Goal: Task Accomplishment & Management: Complete application form

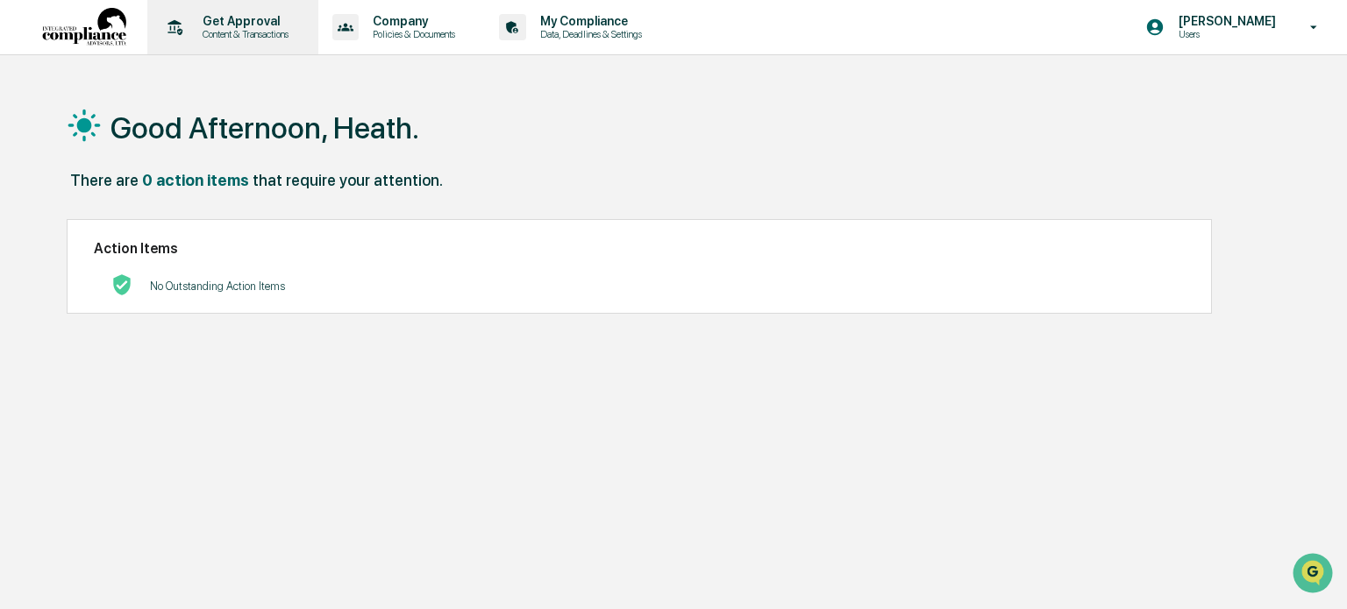
click at [244, 34] on p "Content & Transactions" at bounding box center [242, 34] width 109 height 12
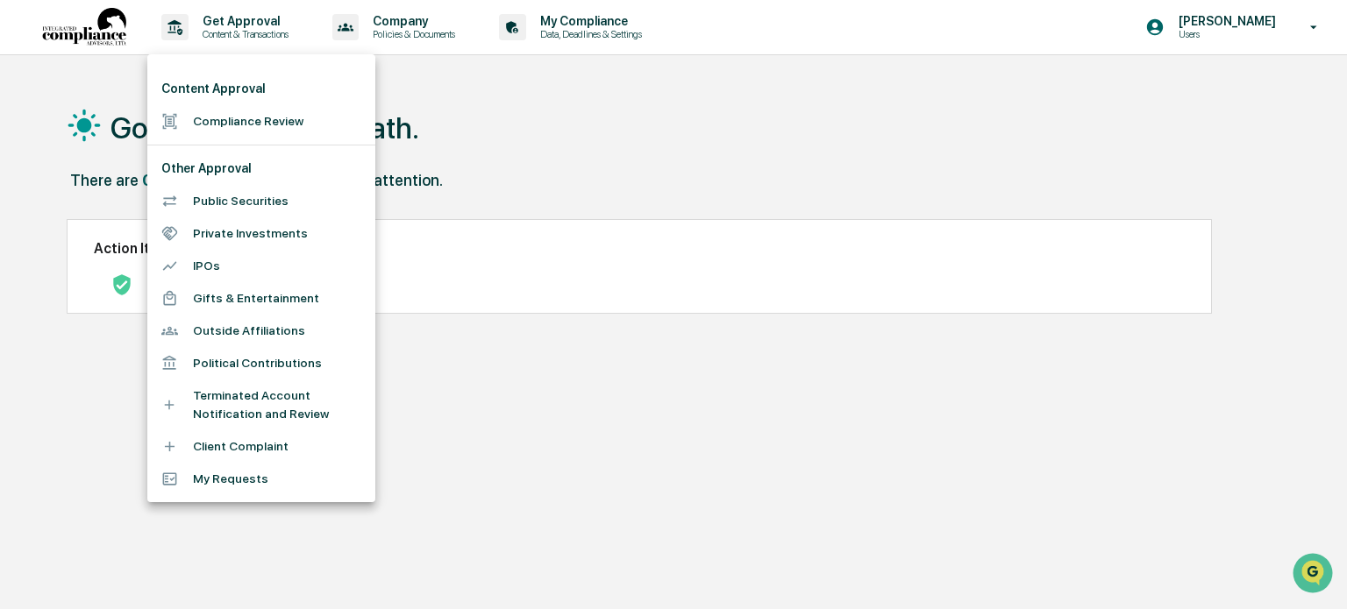
click at [264, 126] on li "Compliance Review" at bounding box center [261, 121] width 228 height 32
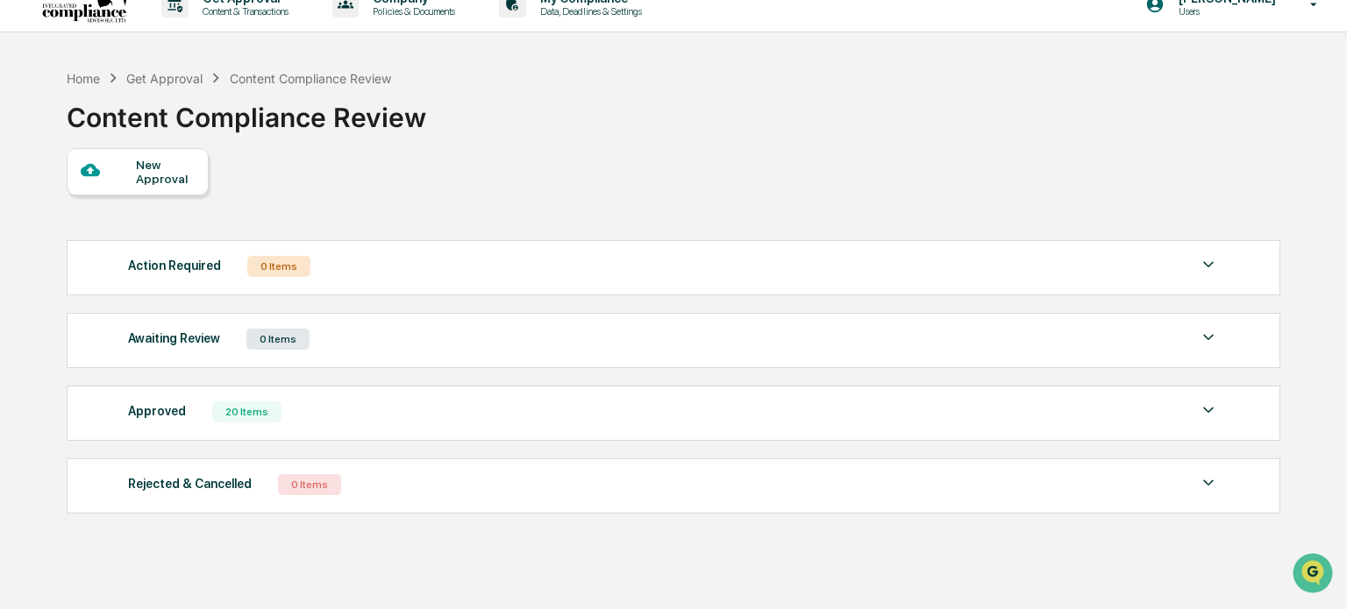
scroll to position [27, 0]
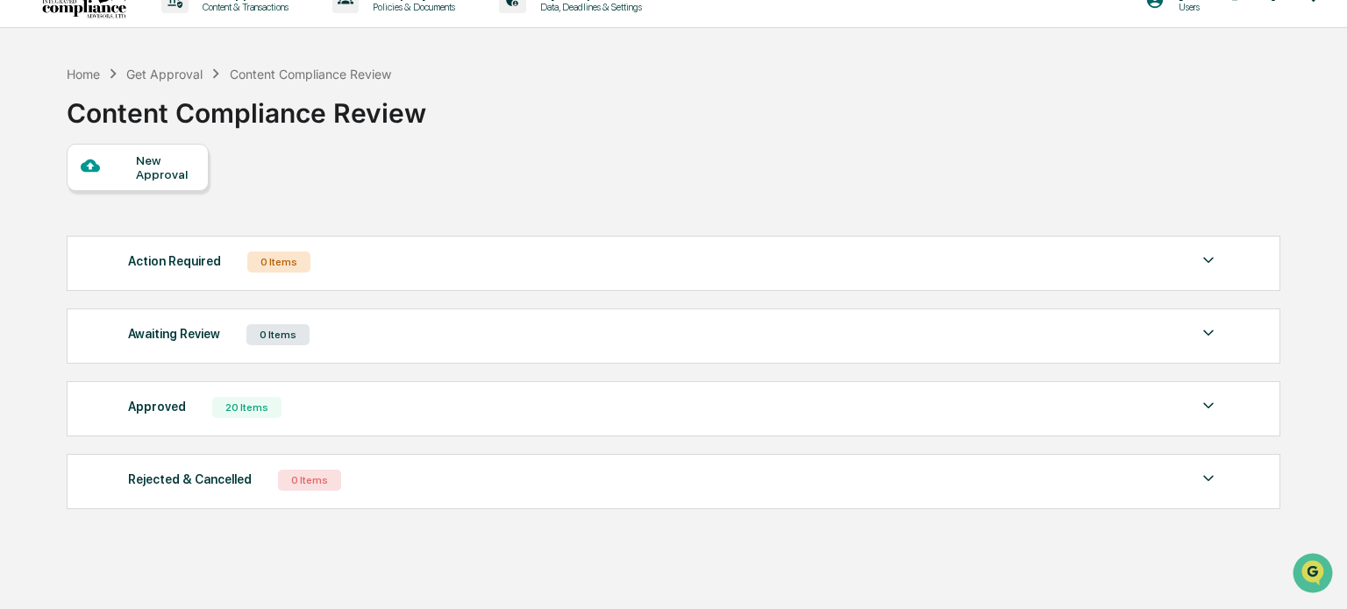
click at [156, 165] on div "New Approval" at bounding box center [165, 167] width 59 height 28
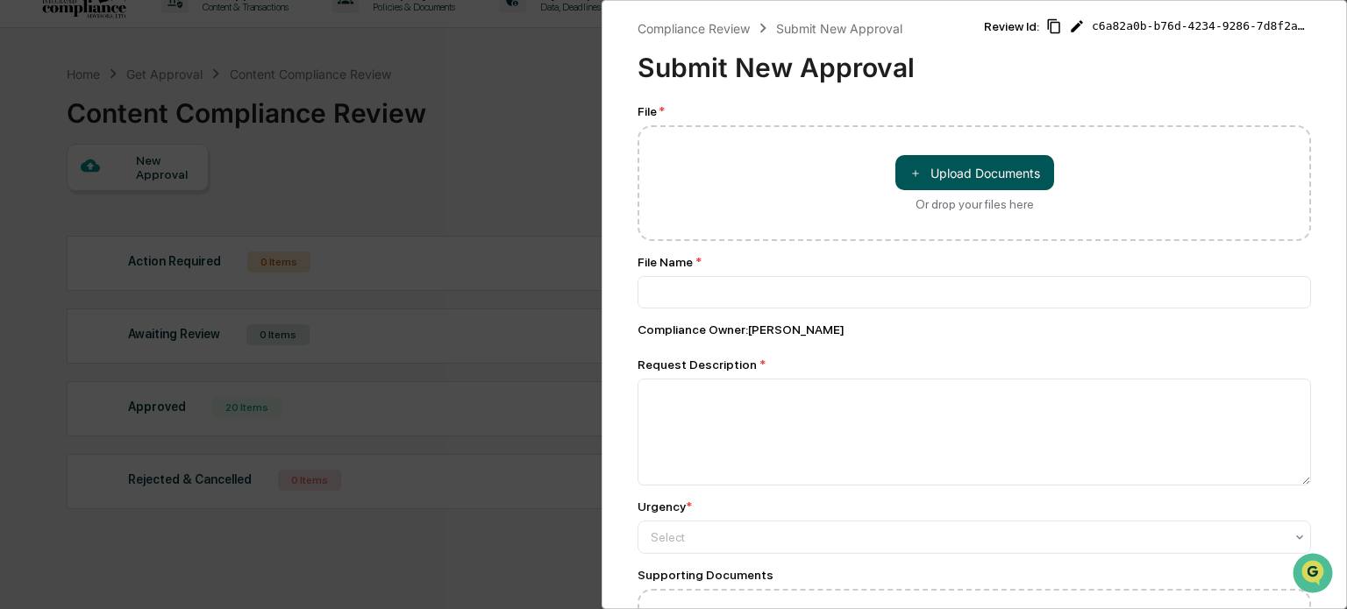
click at [953, 173] on button "＋ Upload Documents" at bounding box center [974, 172] width 159 height 35
type input "**********"
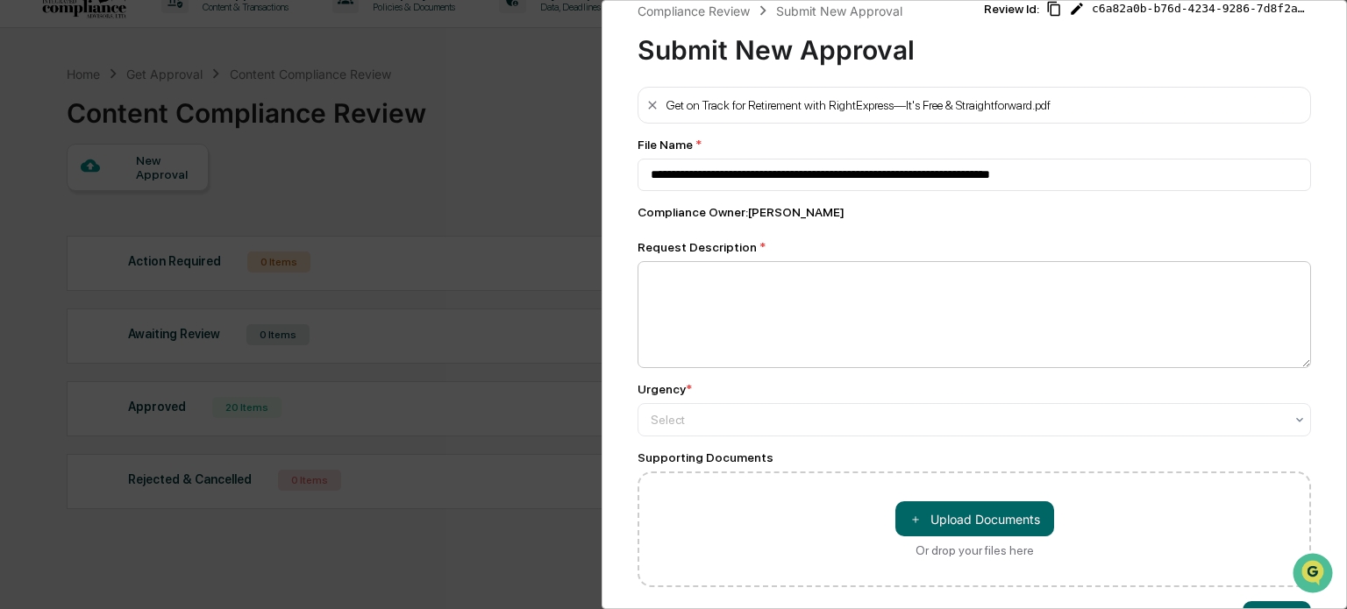
scroll to position [18, 0]
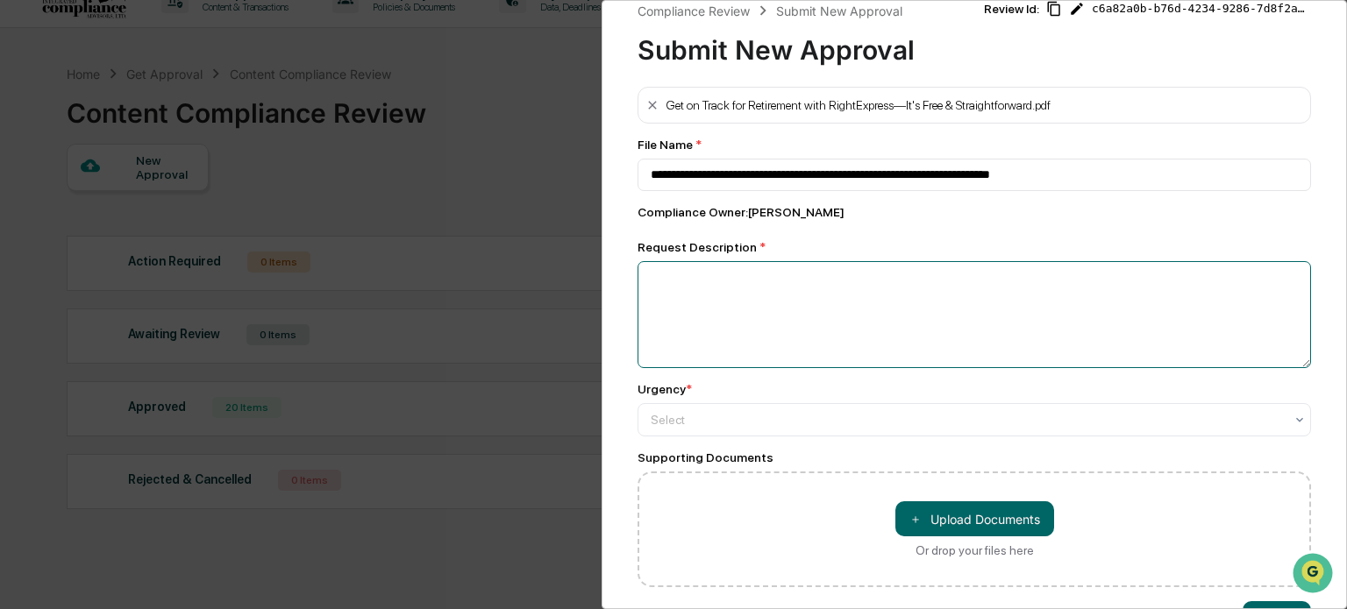
click at [765, 304] on textarea at bounding box center [973, 314] width 673 height 107
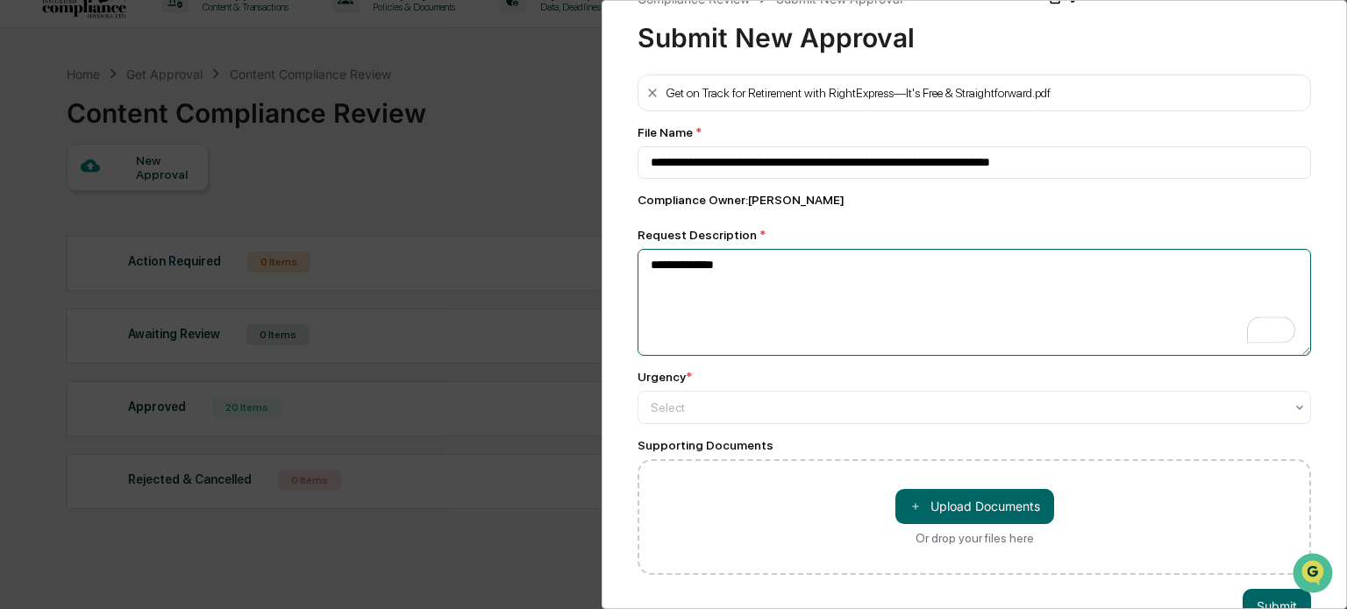
scroll to position [37, 0]
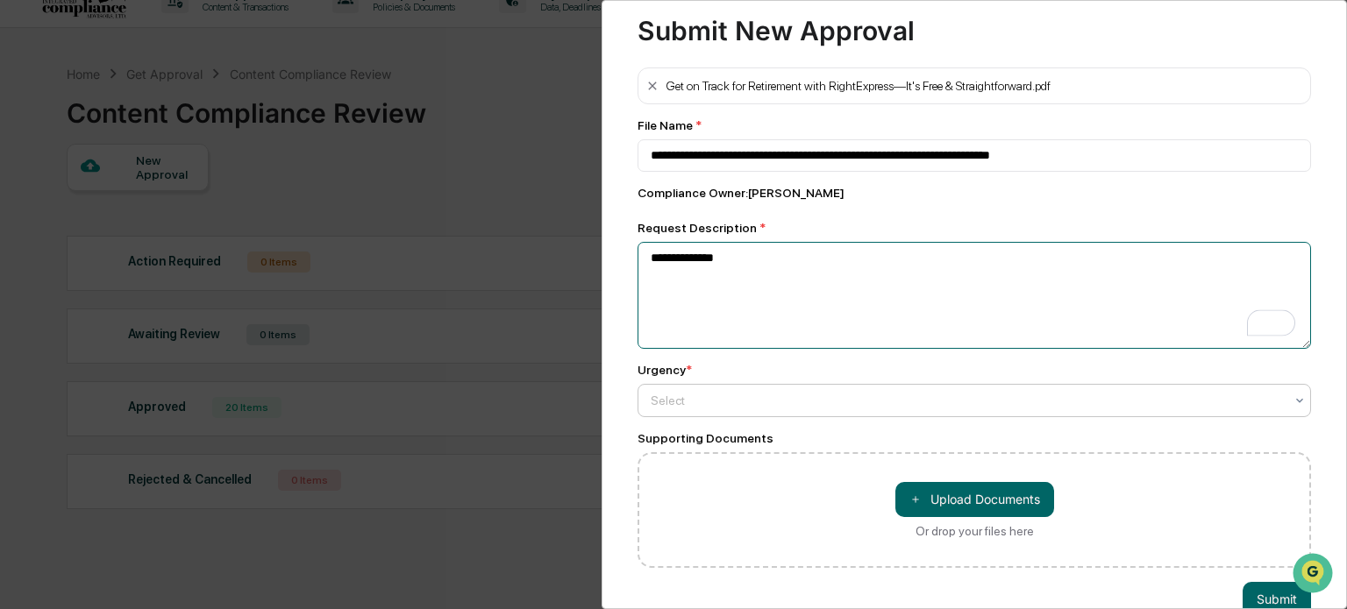
type textarea "**********"
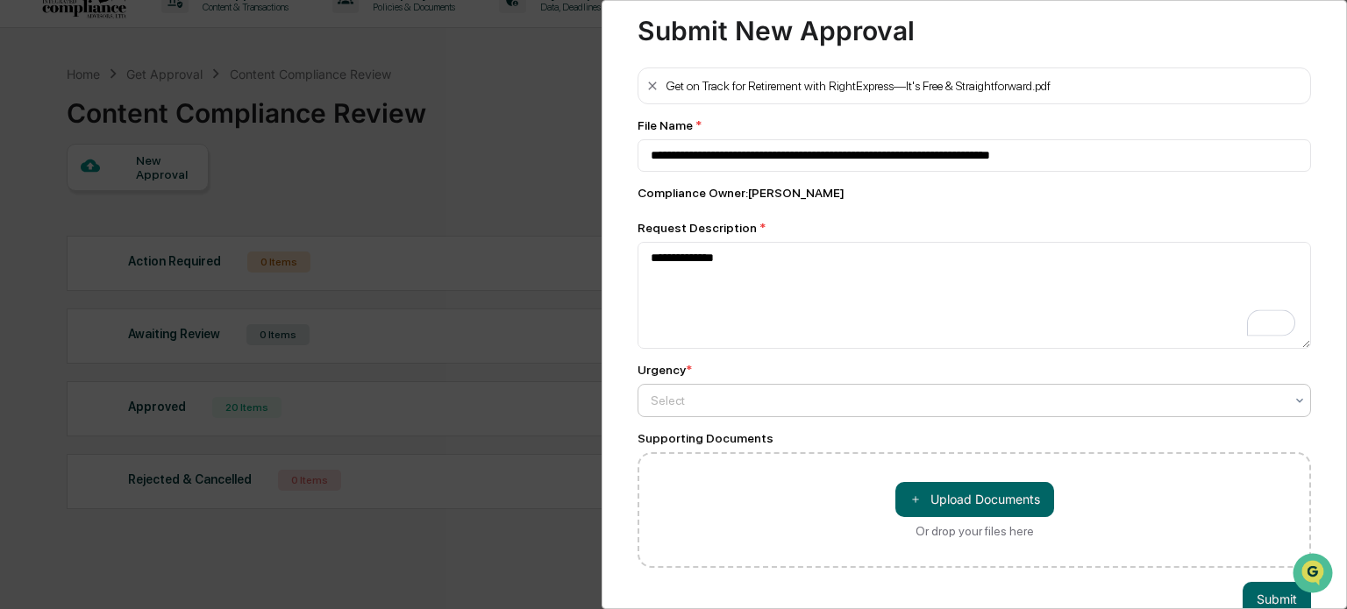
click at [729, 400] on div at bounding box center [967, 401] width 633 height 18
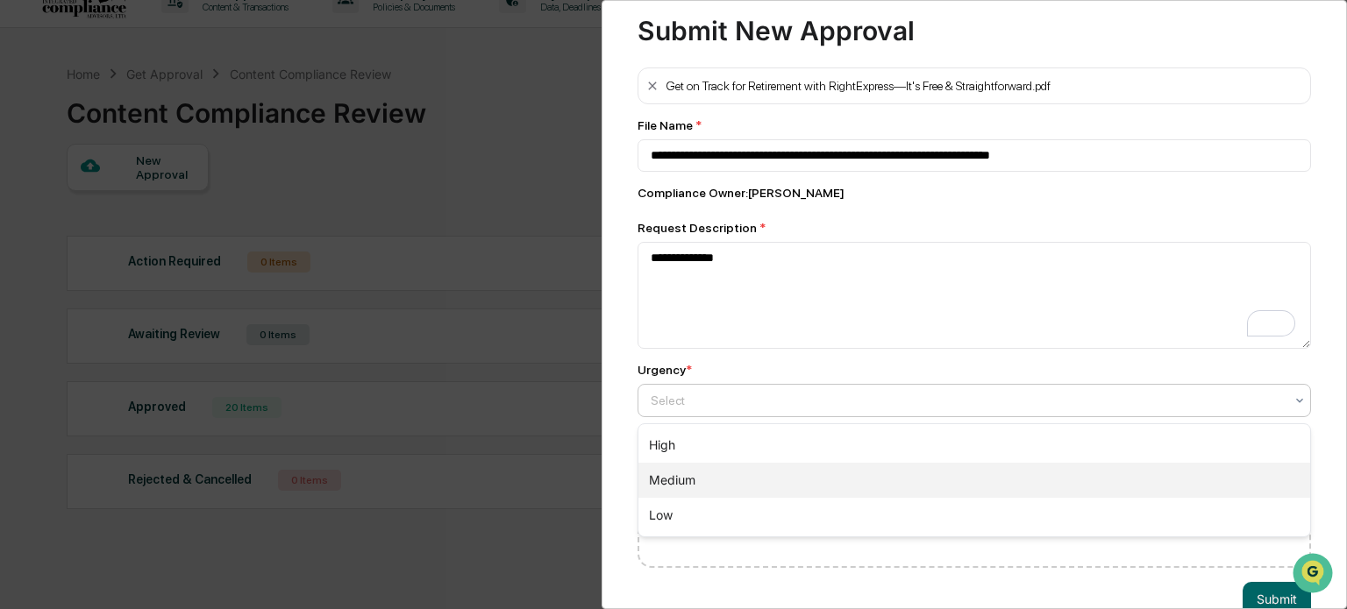
click at [712, 473] on div "Medium" at bounding box center [974, 480] width 672 height 35
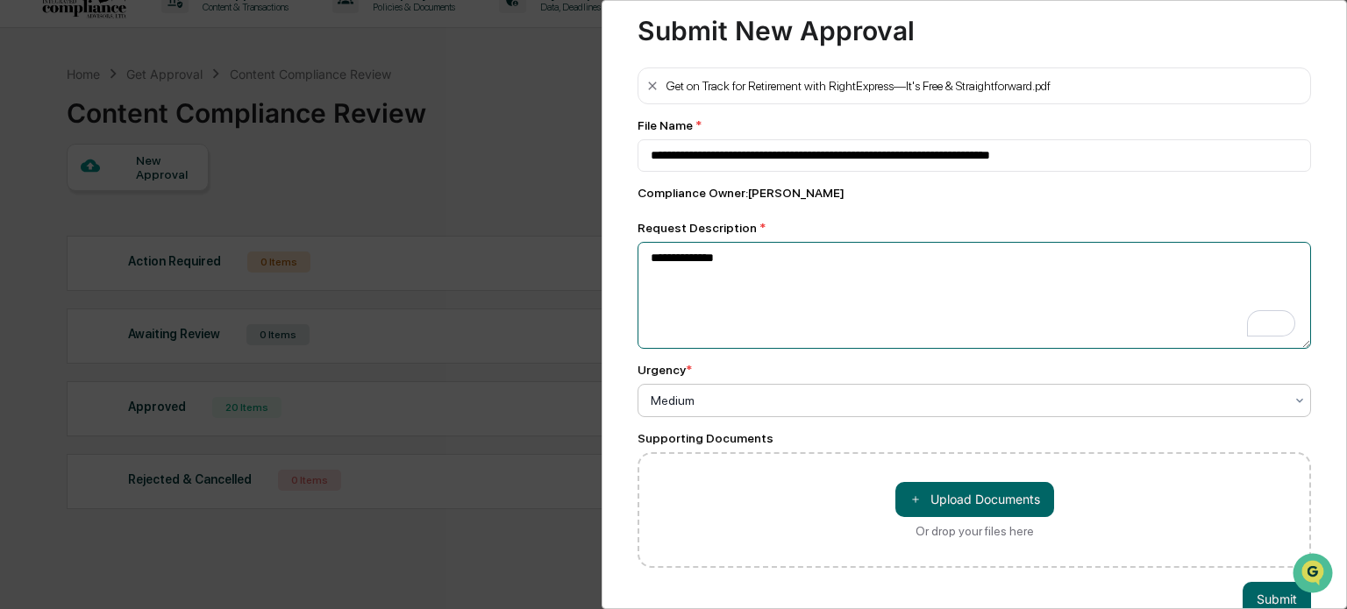
click at [782, 312] on textarea "**********" at bounding box center [973, 295] width 673 height 107
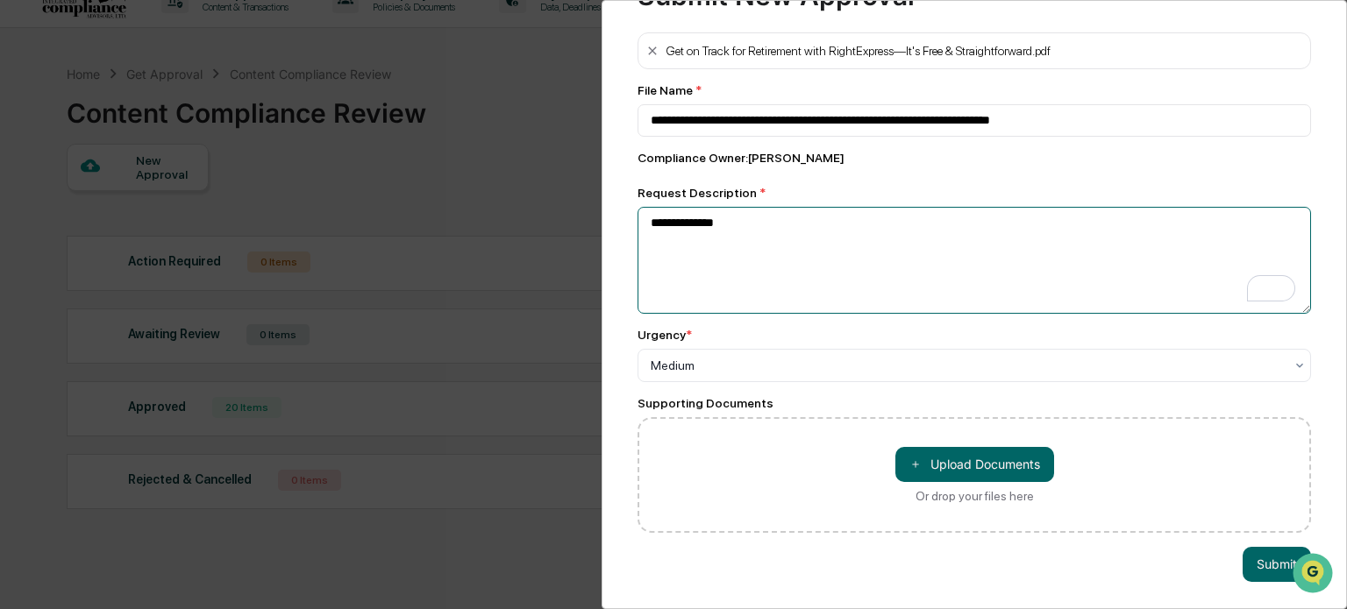
scroll to position [75, 0]
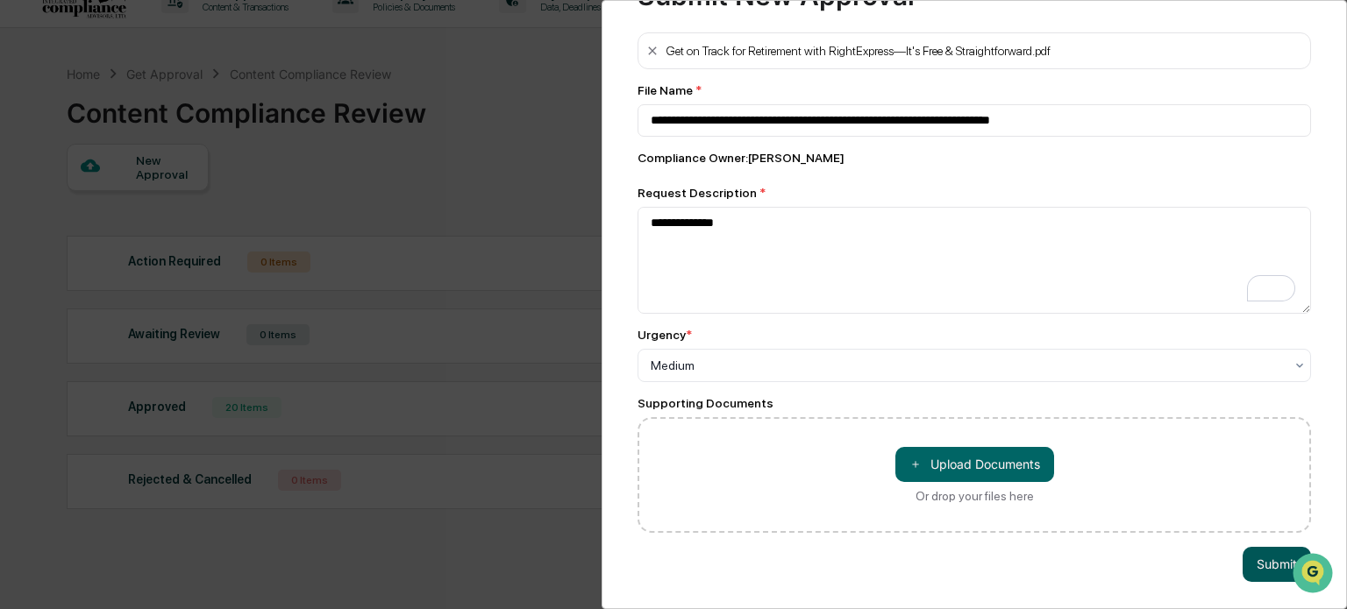
click at [1258, 568] on button "Submit" at bounding box center [1276, 564] width 68 height 35
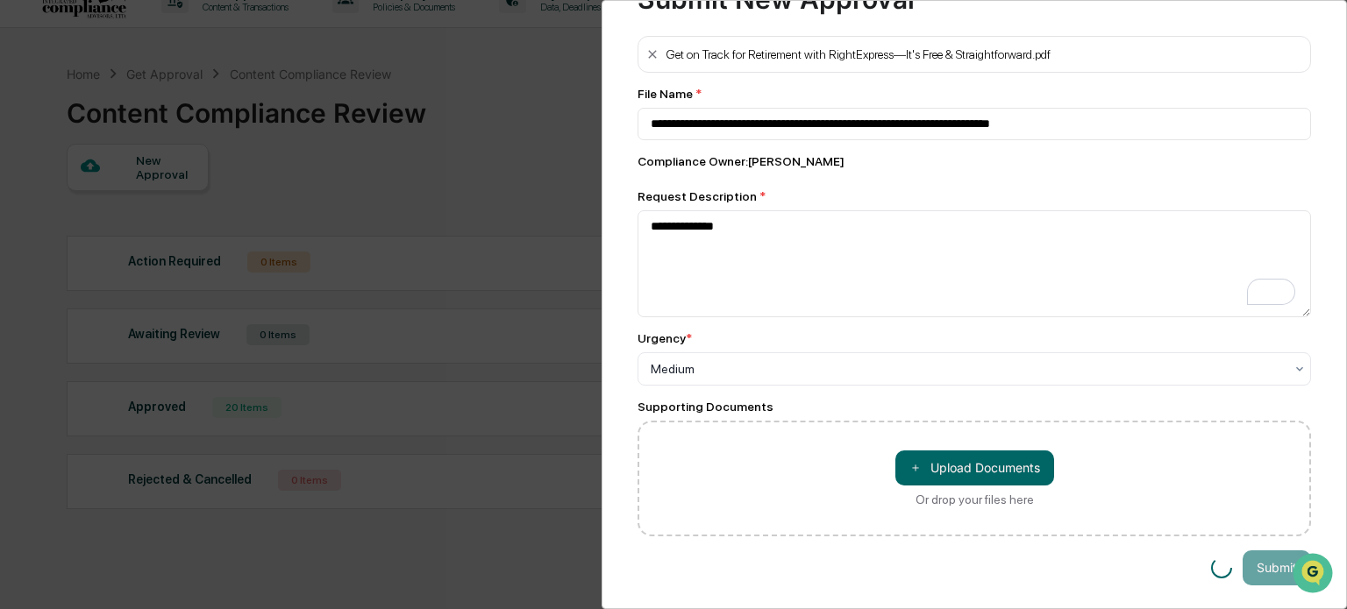
scroll to position [67, 0]
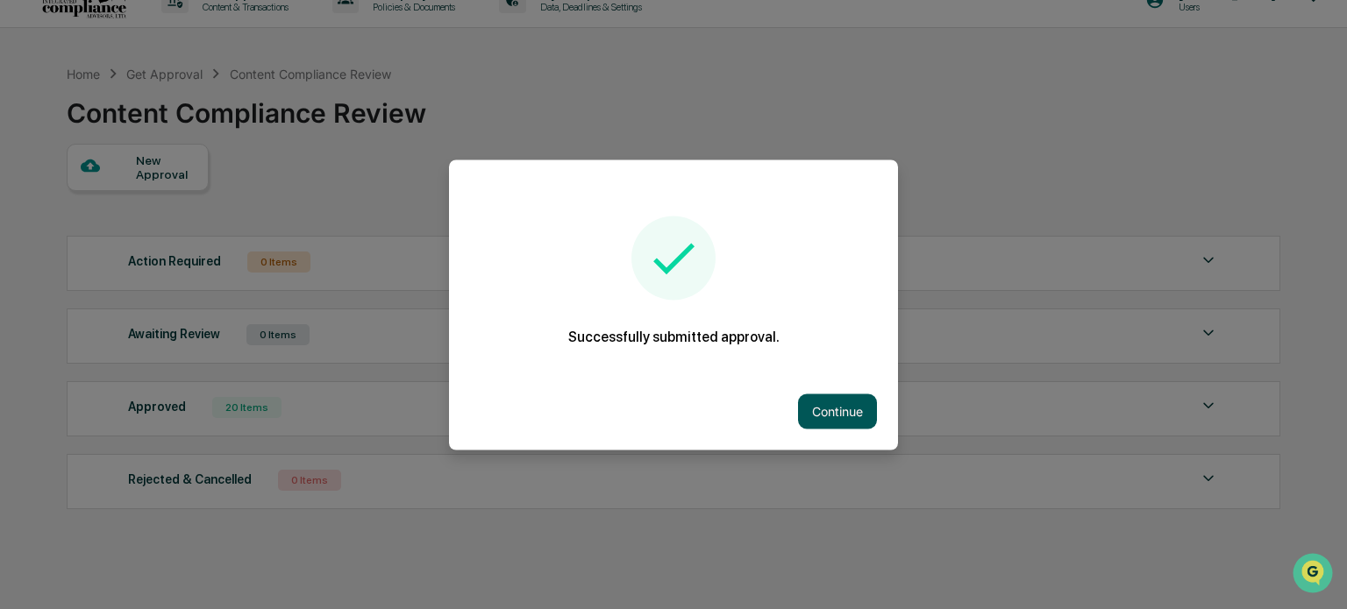
click at [836, 409] on button "Continue" at bounding box center [837, 411] width 79 height 35
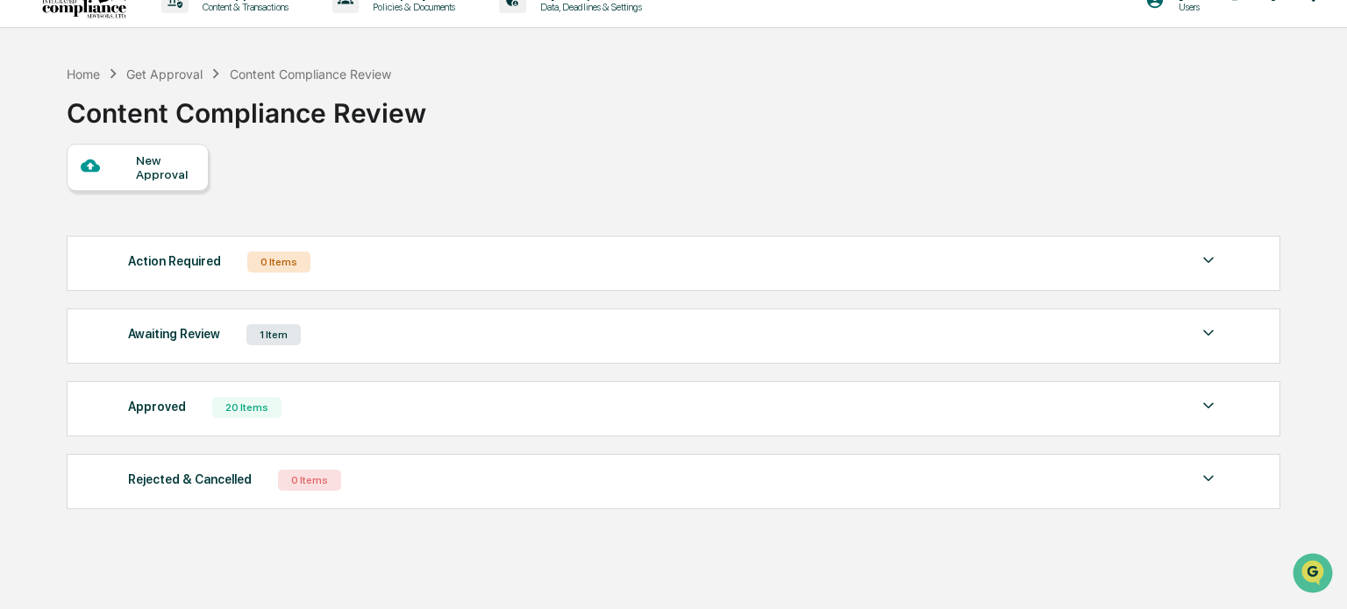
click at [349, 344] on div "Awaiting Review 1 Item" at bounding box center [673, 335] width 1091 height 25
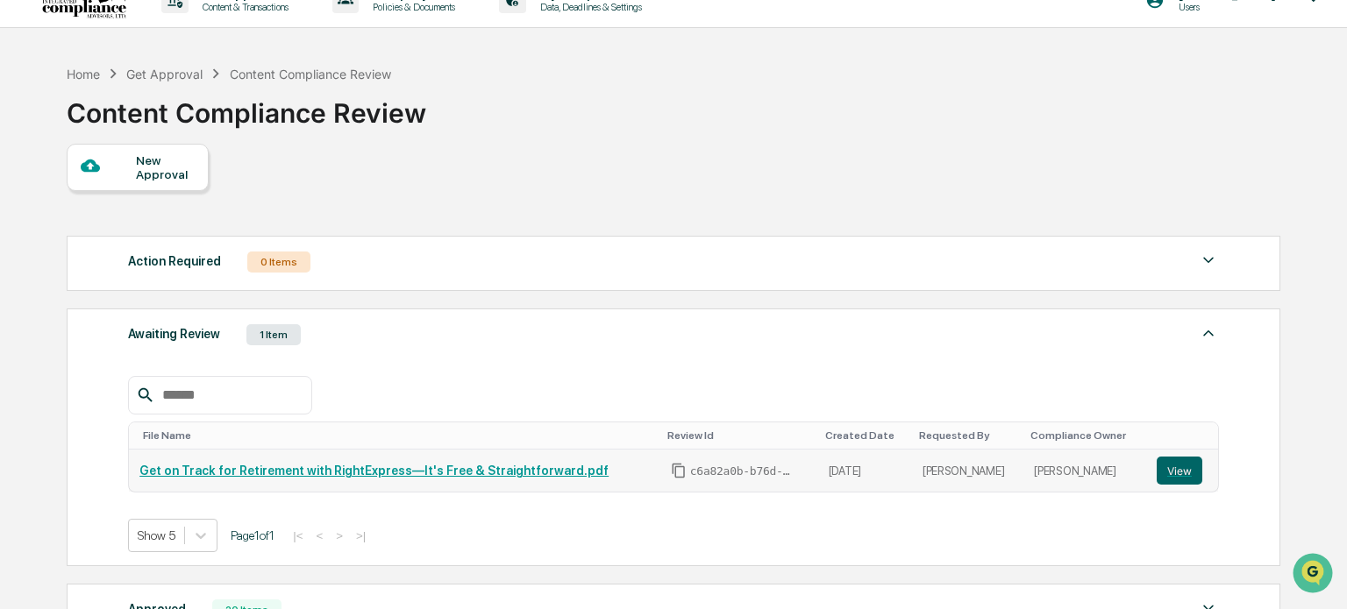
click at [331, 475] on link "Get on Track for Retirement with RightExpress—It's Free & Straightforward.pdf" at bounding box center [373, 471] width 469 height 14
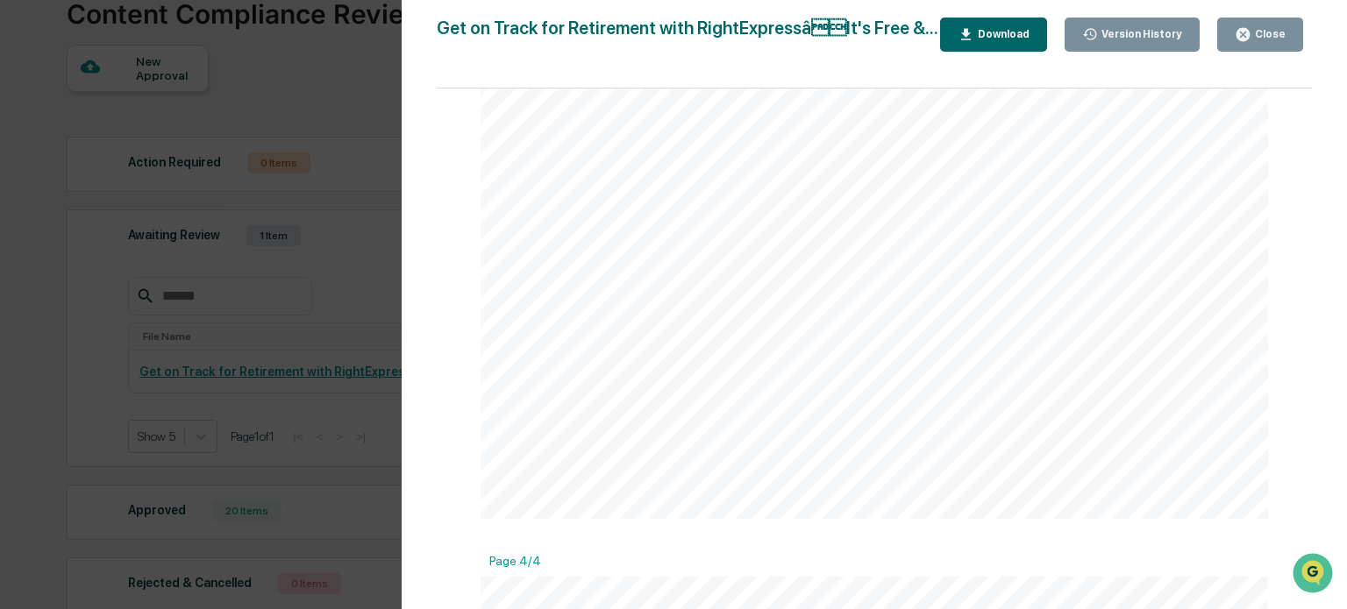
scroll to position [3770, 0]
click at [1244, 34] on icon "button" at bounding box center [1242, 34] width 13 height 13
